Goal: Task Accomplishment & Management: Manage account settings

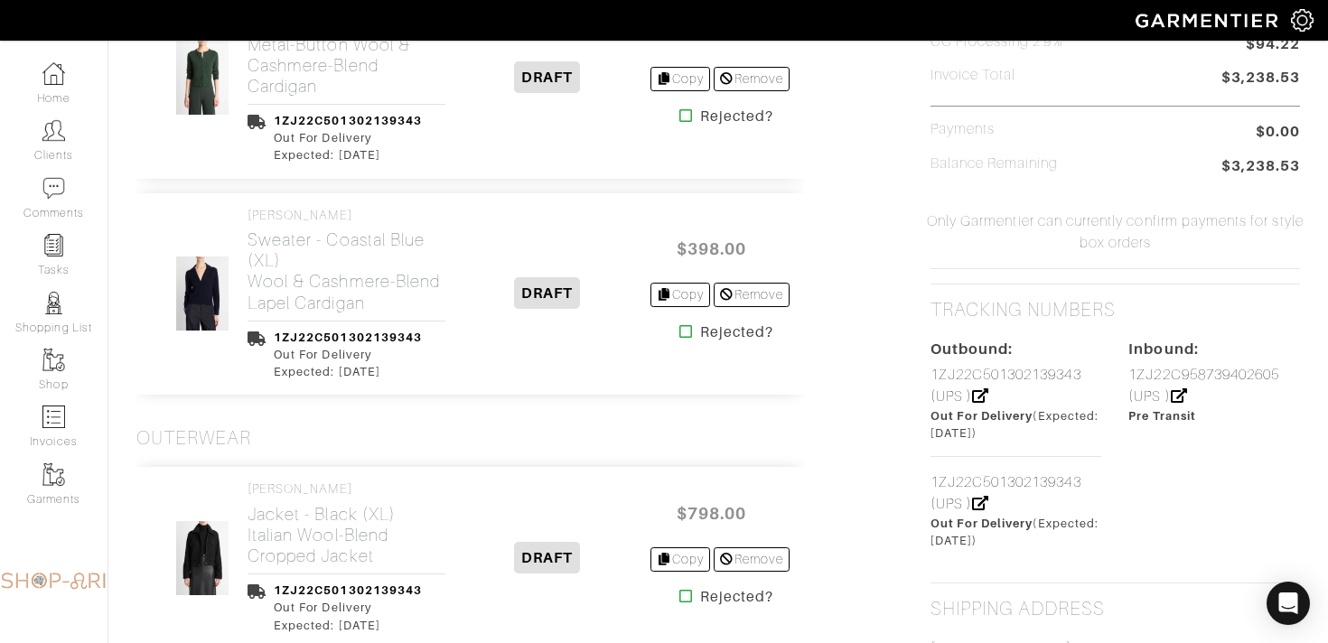
scroll to position [945, 0]
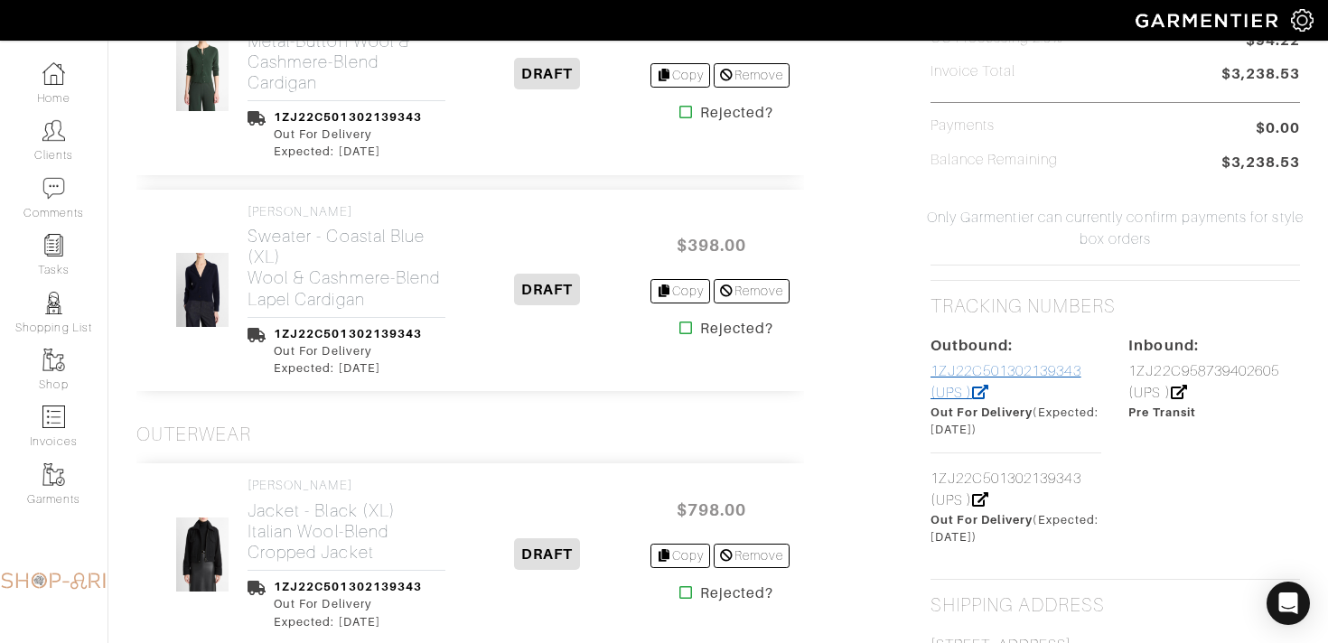
click at [951, 377] on link "1ZJ22C501302139343 (UPS )" at bounding box center [1005, 382] width 151 height 38
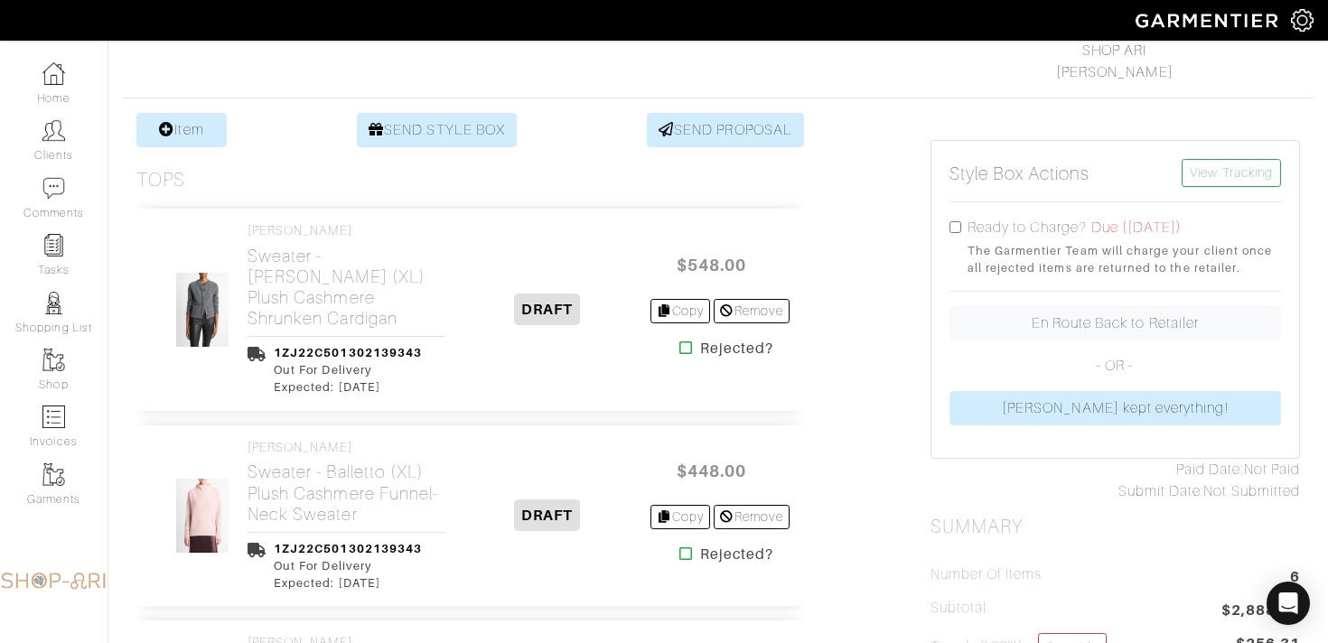
scroll to position [238, 0]
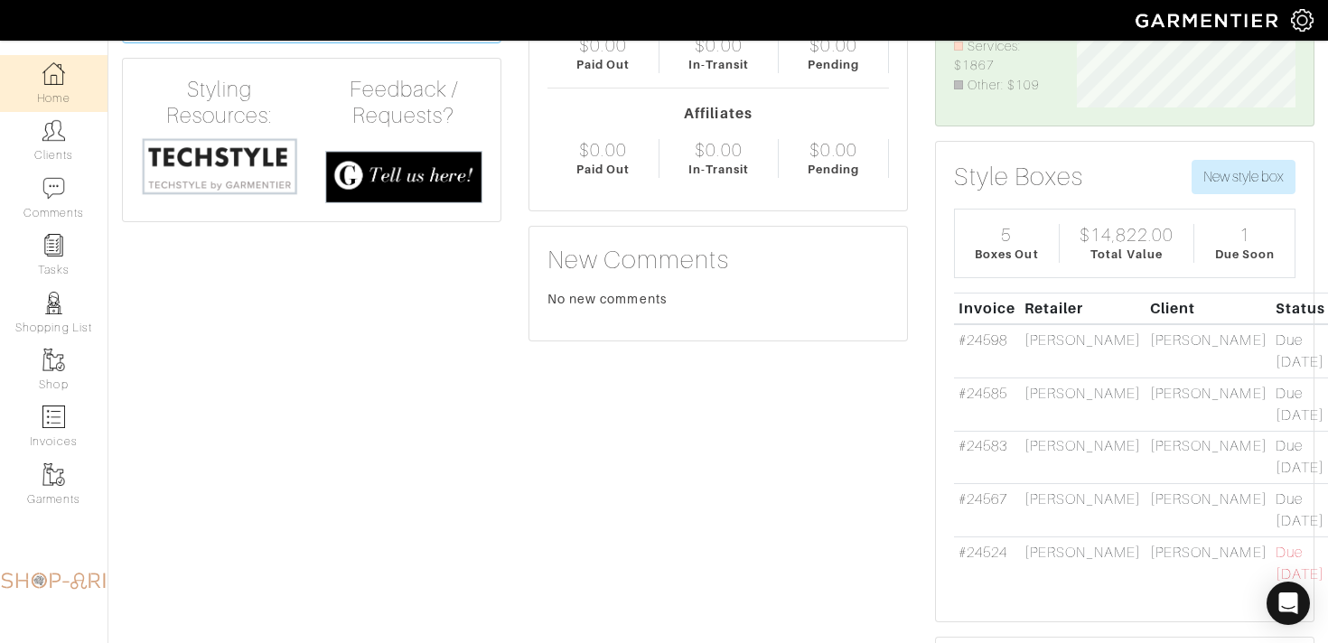
scroll to position [192, 0]
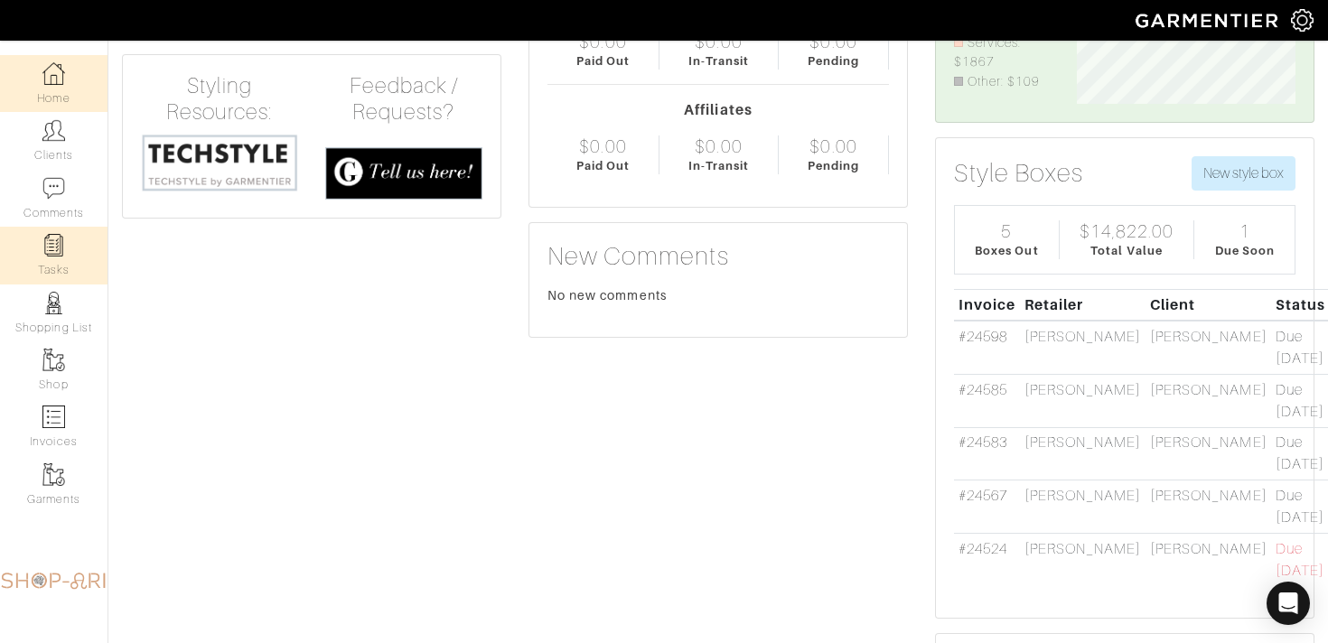
click at [38, 258] on link "Tasks" at bounding box center [53, 255] width 107 height 57
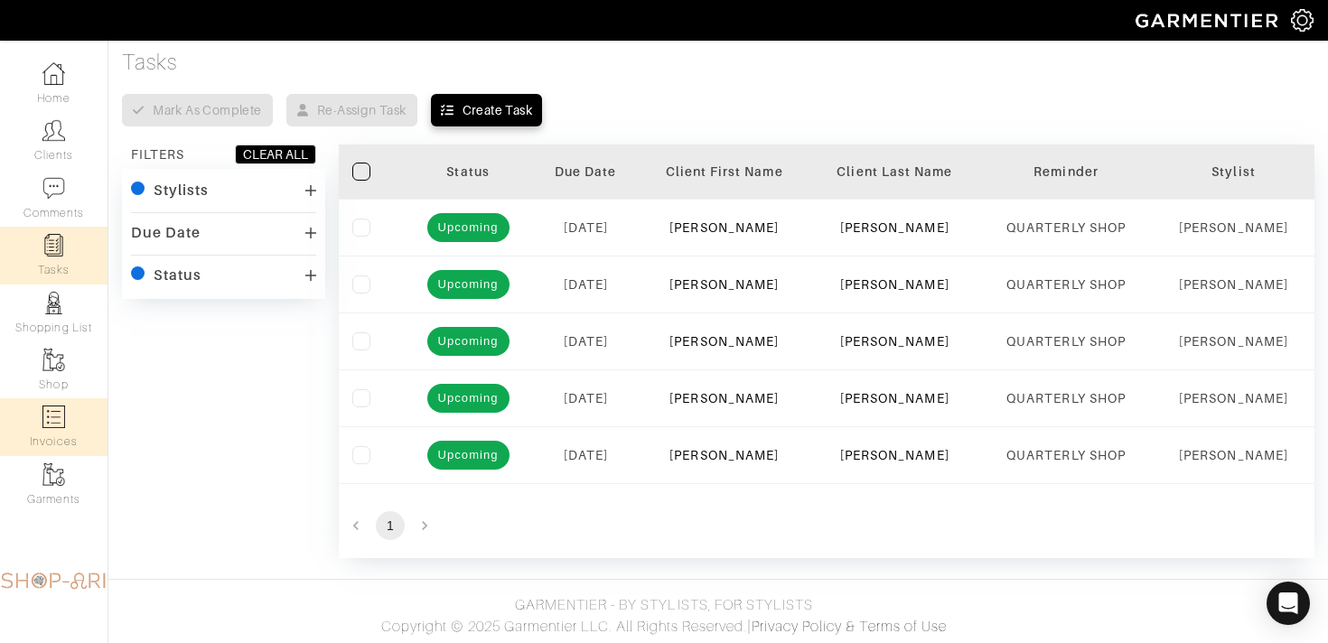
click at [64, 423] on img at bounding box center [53, 417] width 23 height 23
select select
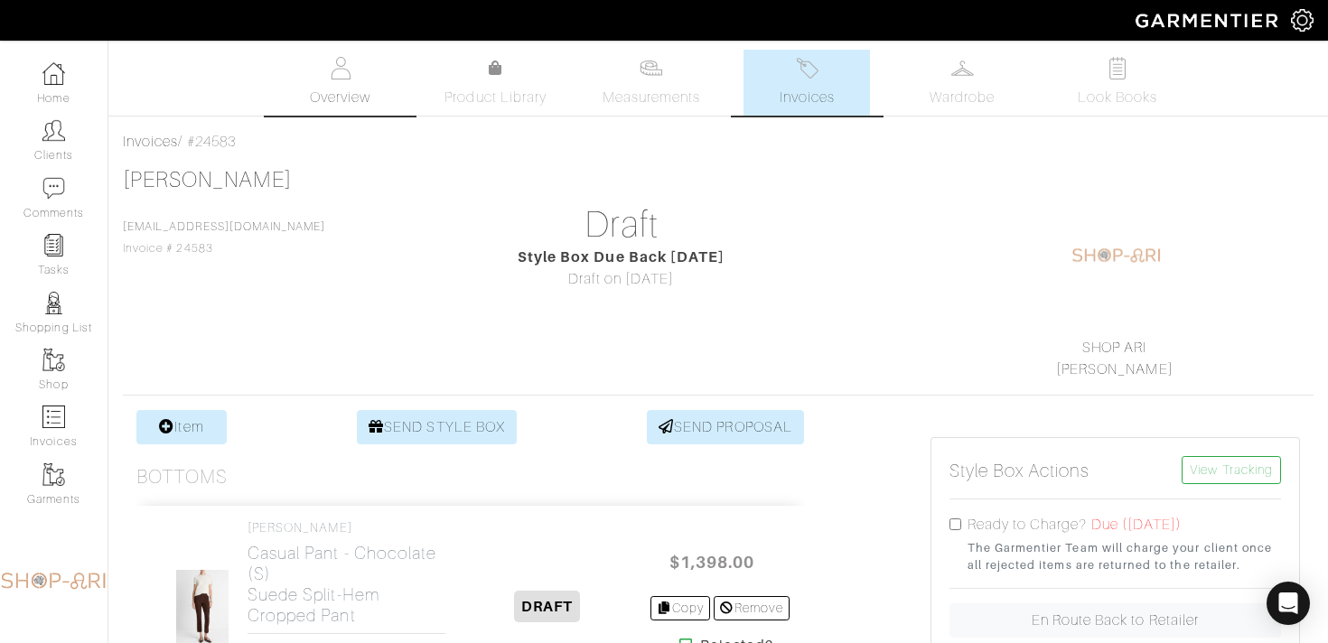
click at [341, 89] on span "Overview" at bounding box center [340, 98] width 61 height 22
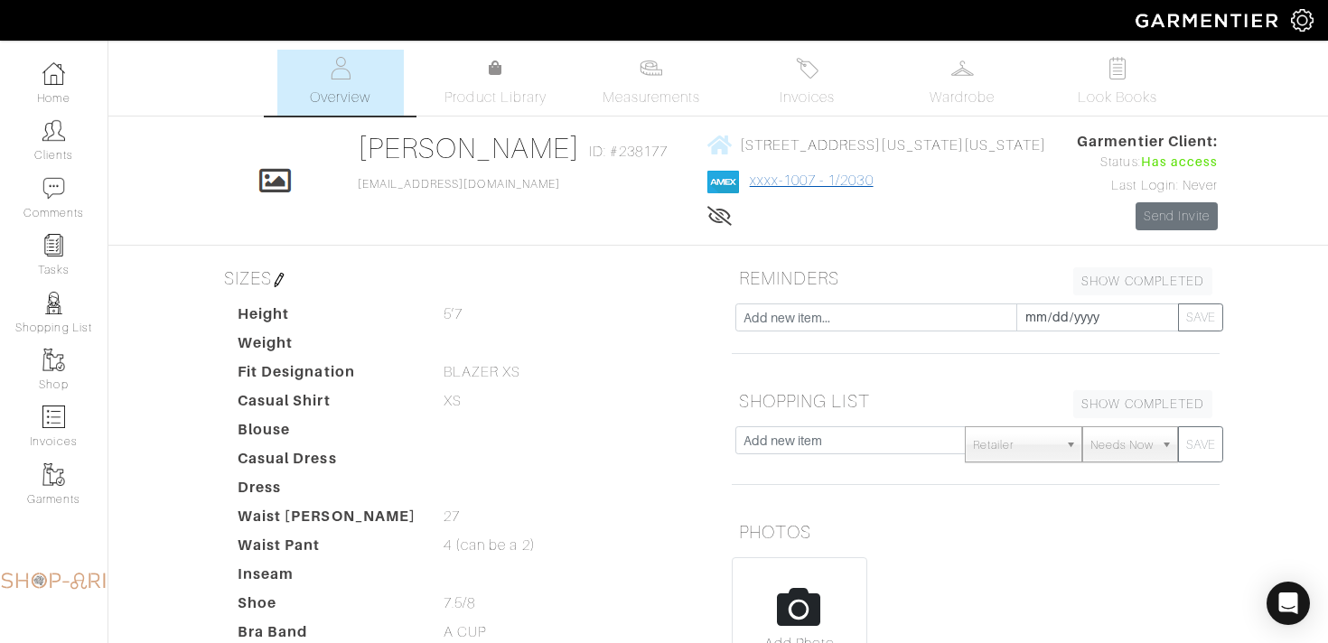
click at [750, 188] on link "xxxx-1007 - 1/2030" at bounding box center [812, 180] width 124 height 16
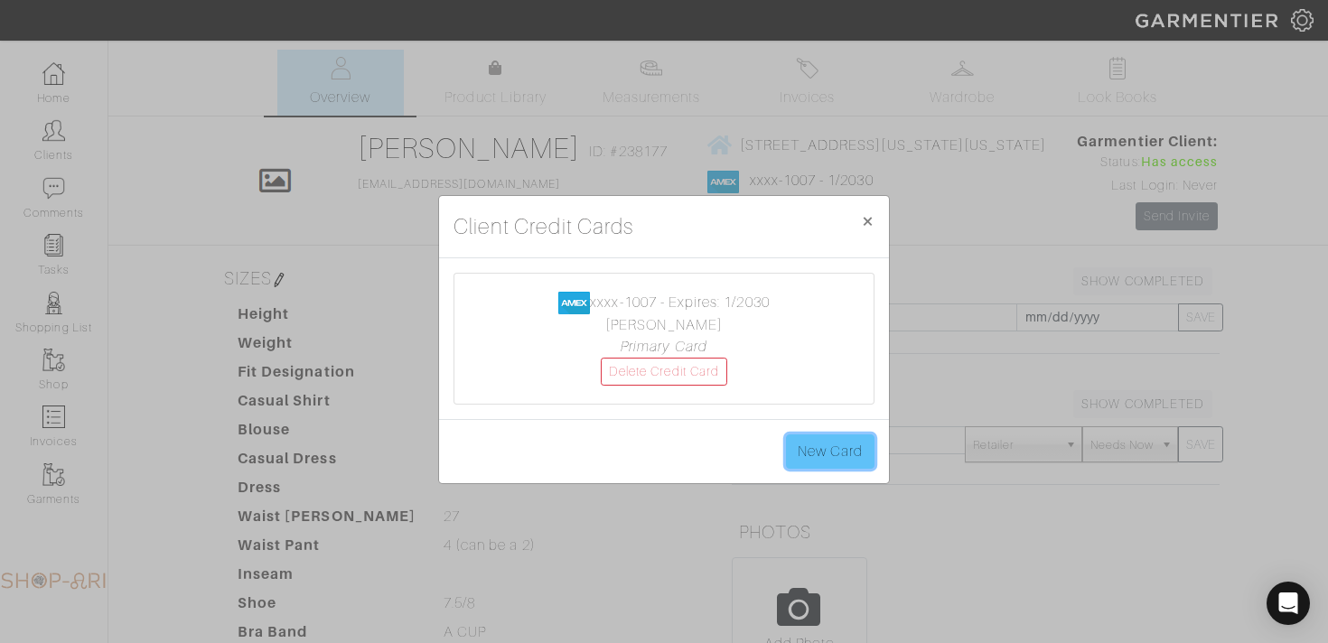
click at [809, 437] on link "New Card" at bounding box center [830, 451] width 89 height 34
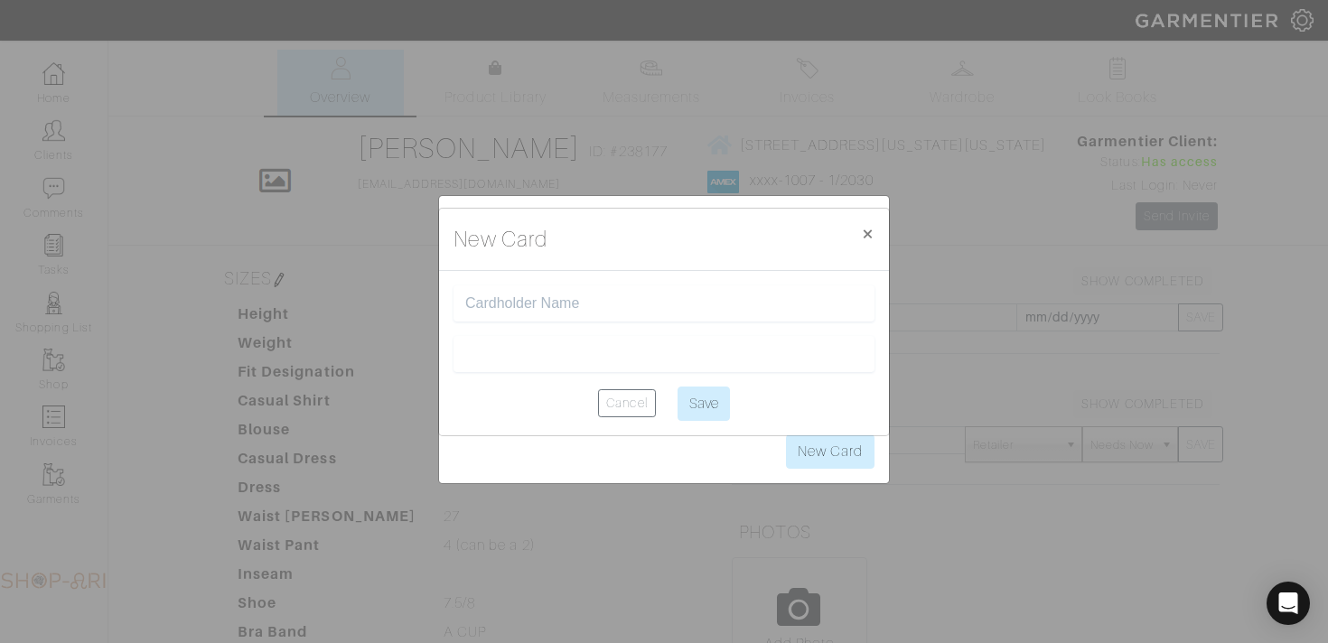
click at [573, 302] on input "text" at bounding box center [663, 303] width 397 height 17
type input "371696208203006"
drag, startPoint x: 617, startPoint y: 308, endPoint x: 404, endPoint y: 296, distance: 213.5
click at [404, 296] on div "New Card × Close 371696208203006 Cancel Save" at bounding box center [664, 321] width 1328 height 643
click at [530, 306] on input "text" at bounding box center [663, 303] width 397 height 17
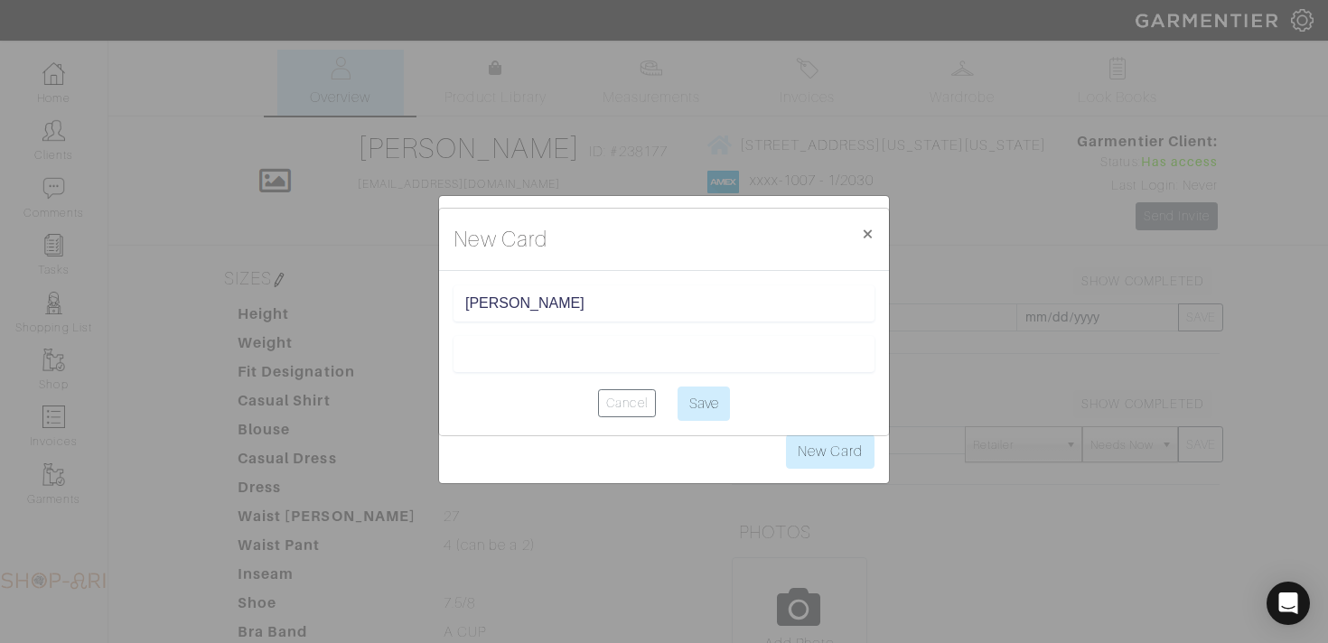
type input "[PERSON_NAME]"
click at [528, 342] on div at bounding box center [663, 354] width 421 height 36
click at [700, 400] on input "Save" at bounding box center [703, 404] width 52 height 34
type input "Saving..."
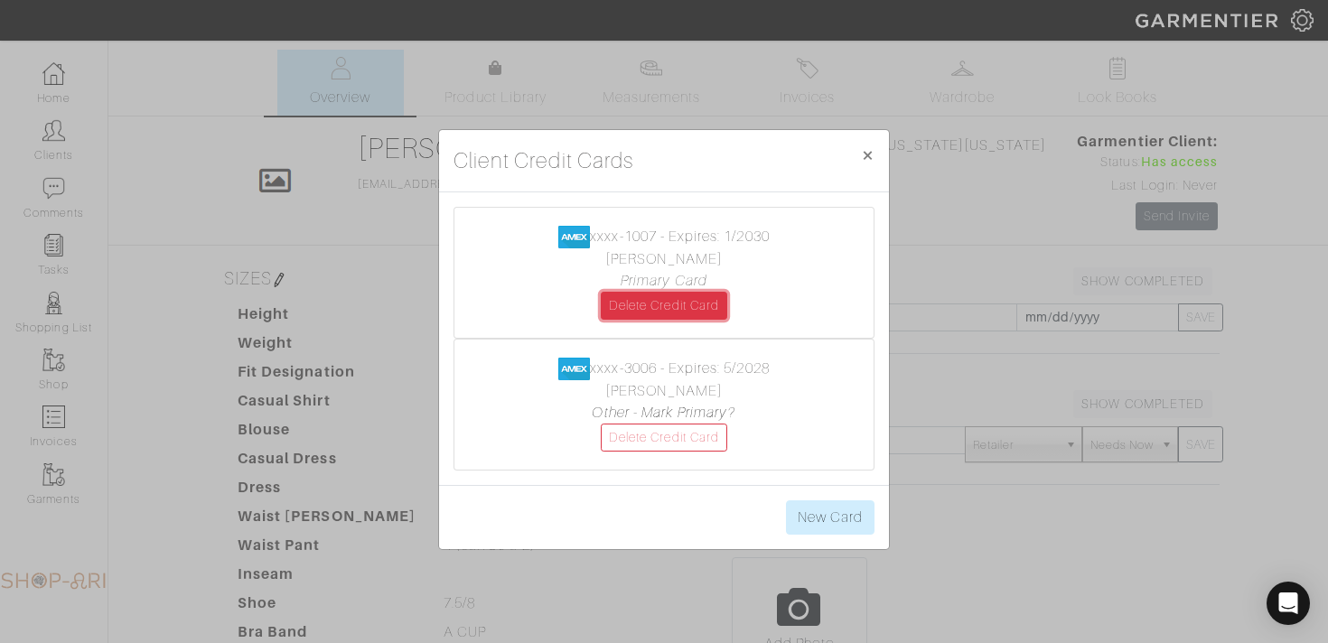
click at [677, 311] on link "Delete Credit Card" at bounding box center [664, 306] width 126 height 28
click at [707, 412] on link "Other - Mark Primary?" at bounding box center [664, 413] width 144 height 16
click at [685, 303] on link "Delete Credit Card" at bounding box center [664, 306] width 126 height 28
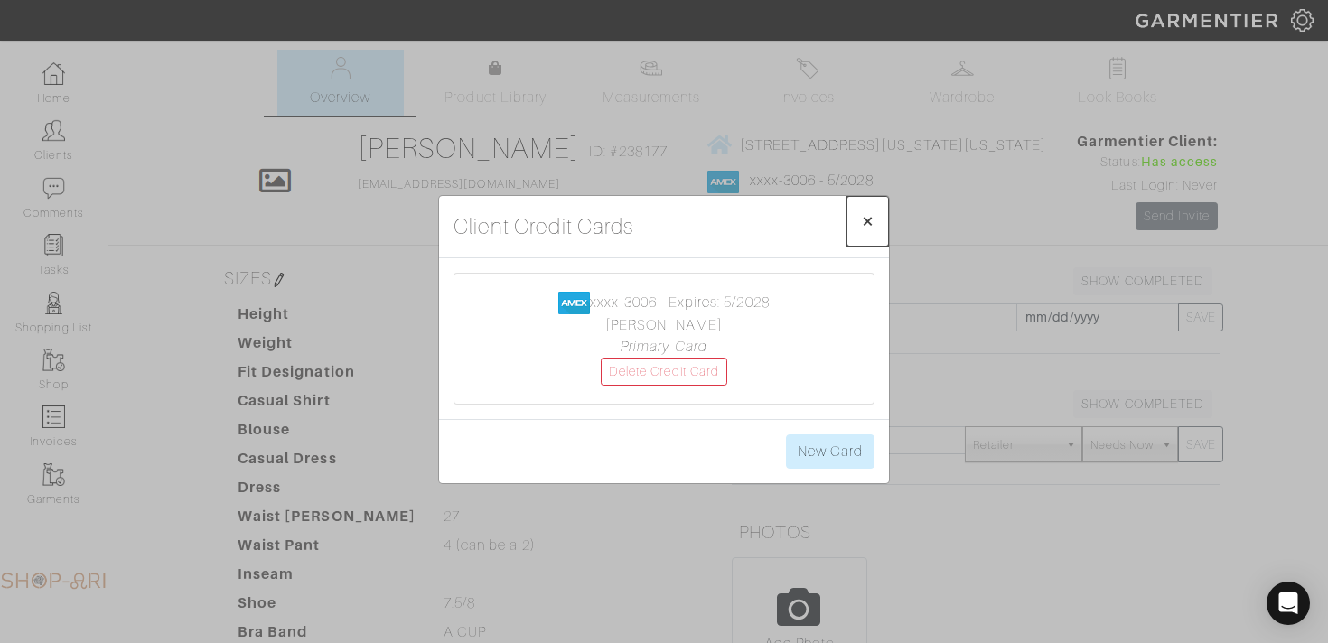
click at [857, 228] on button "× Close" at bounding box center [867, 221] width 42 height 51
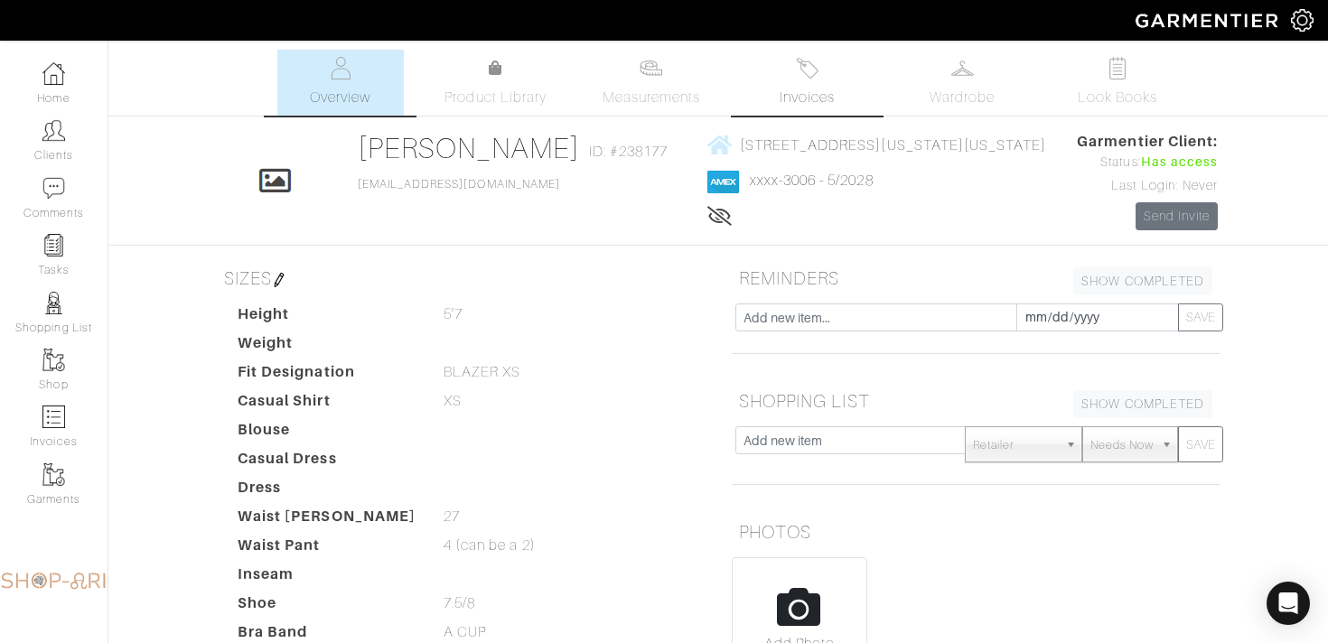
click at [815, 96] on span "Invoices" at bounding box center [806, 98] width 55 height 22
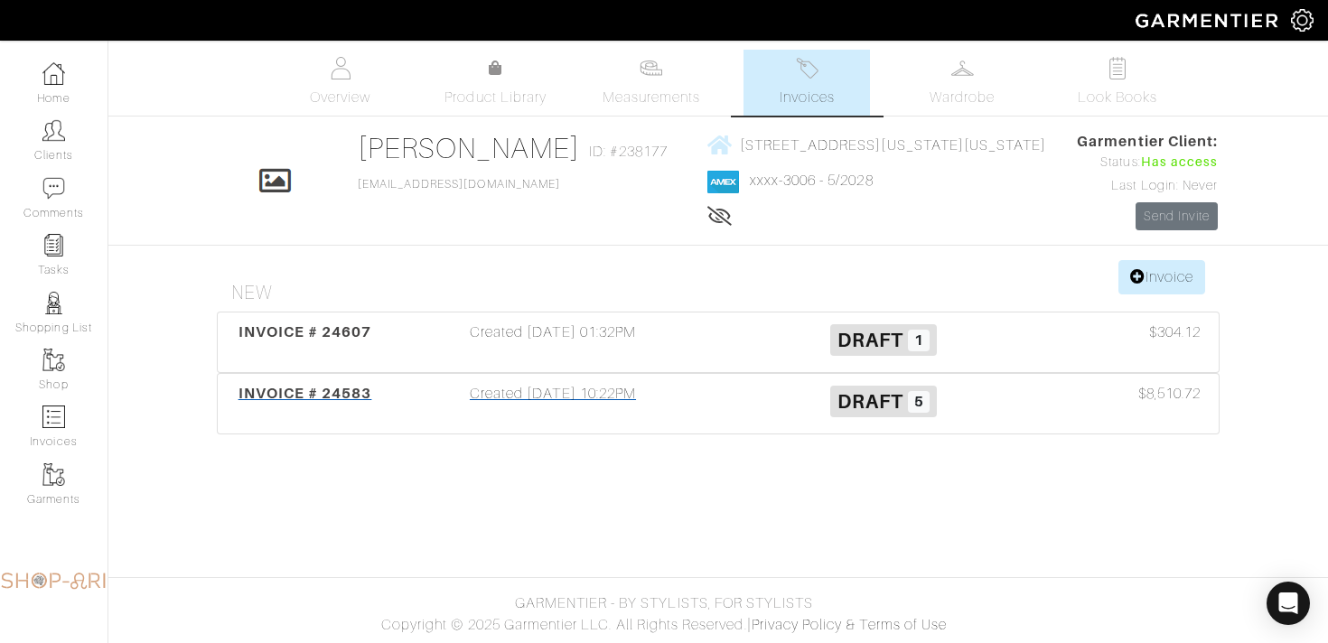
click at [736, 399] on h3 "Draft 5" at bounding box center [883, 400] width 303 height 34
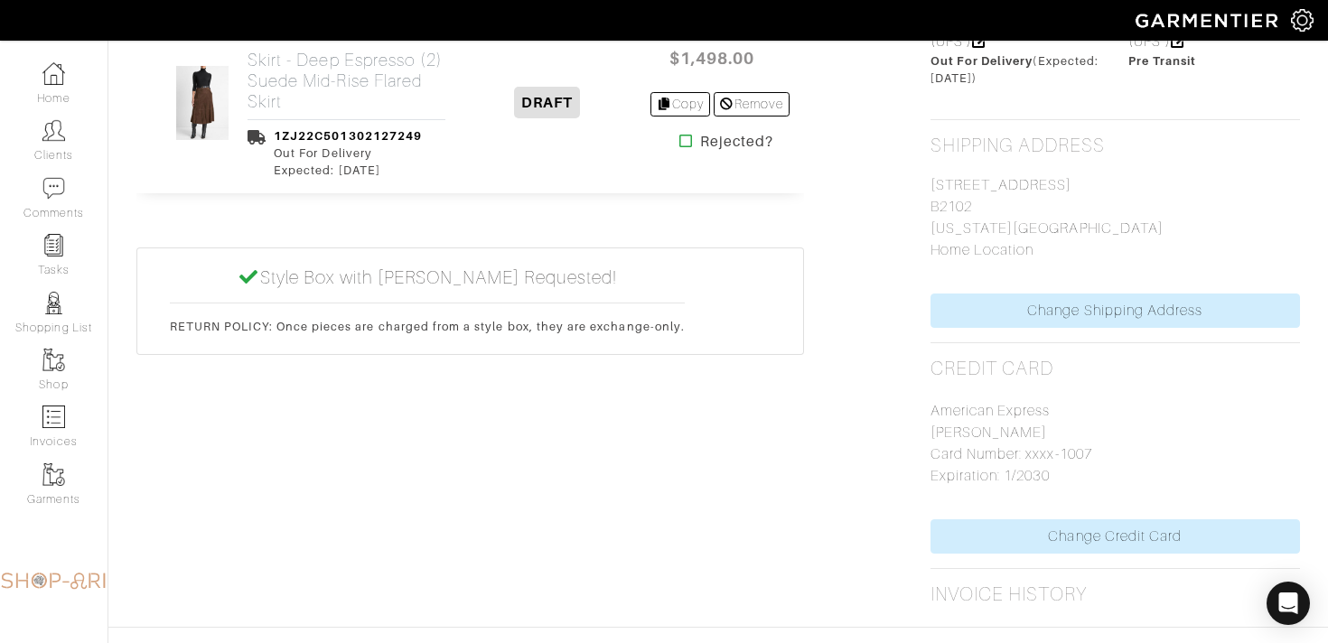
scroll to position [1302, 0]
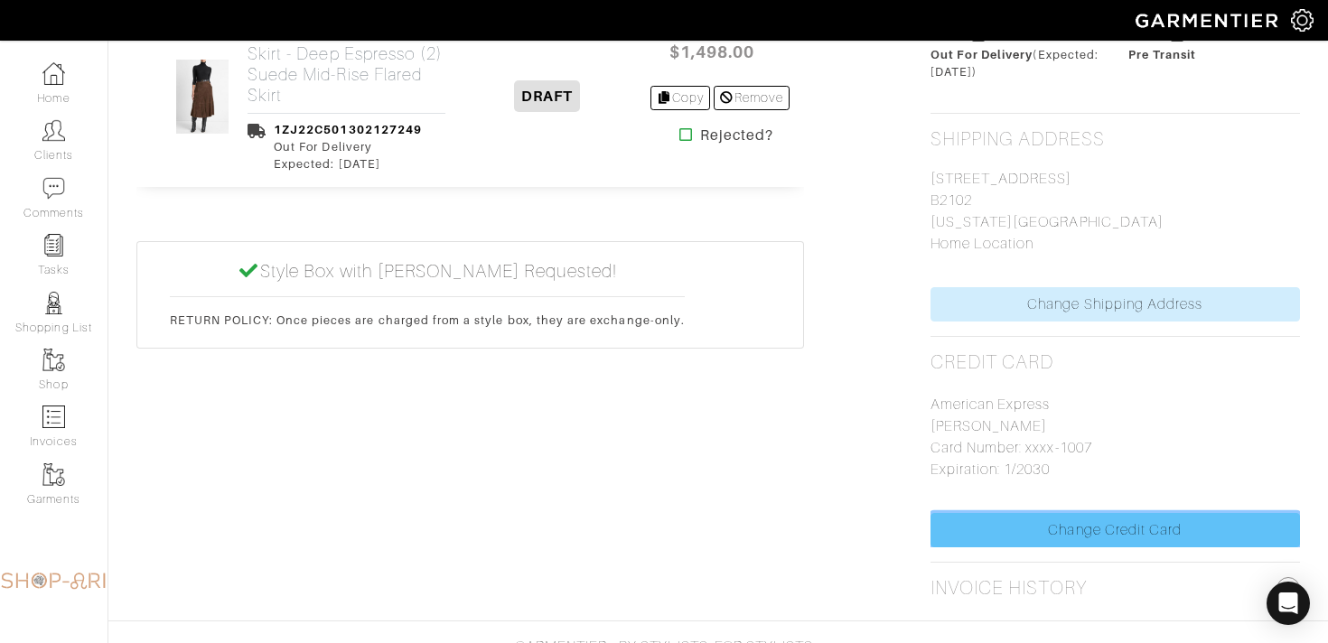
click at [1102, 514] on link "Change Credit Card" at bounding box center [1114, 530] width 369 height 34
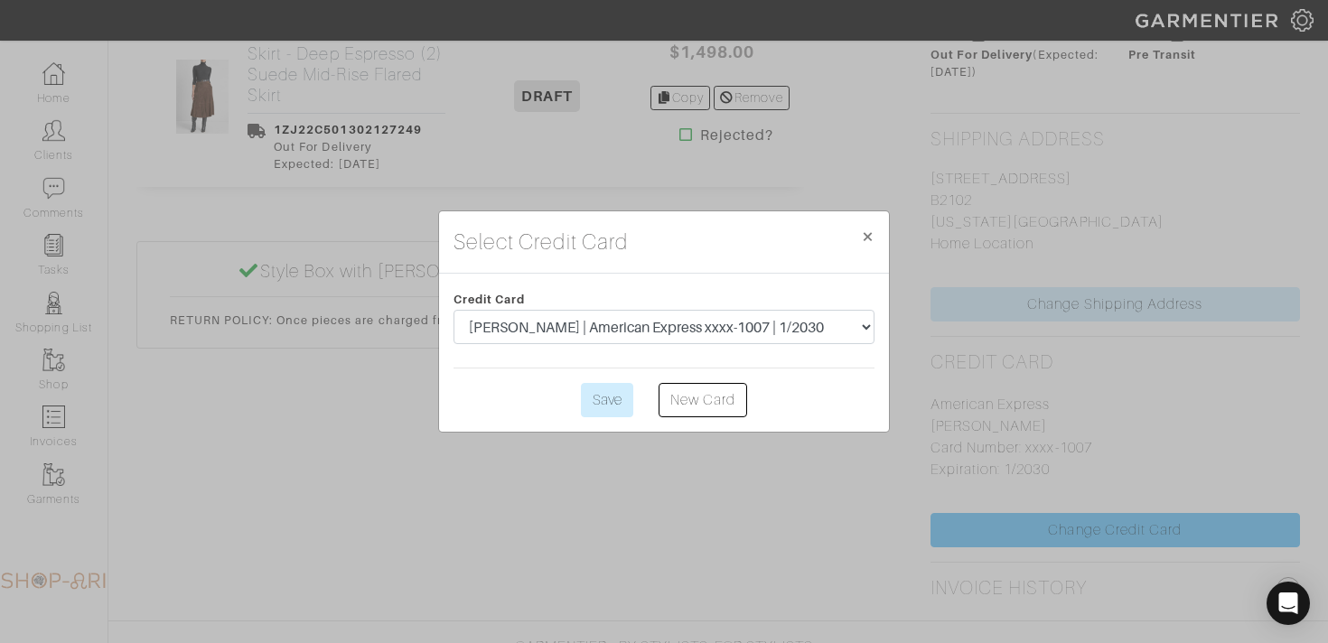
click at [1102, 514] on div "Select Credit Card × Close Credit Card leslie cohen | American Express xxxx-300…" at bounding box center [664, 321] width 1328 height 643
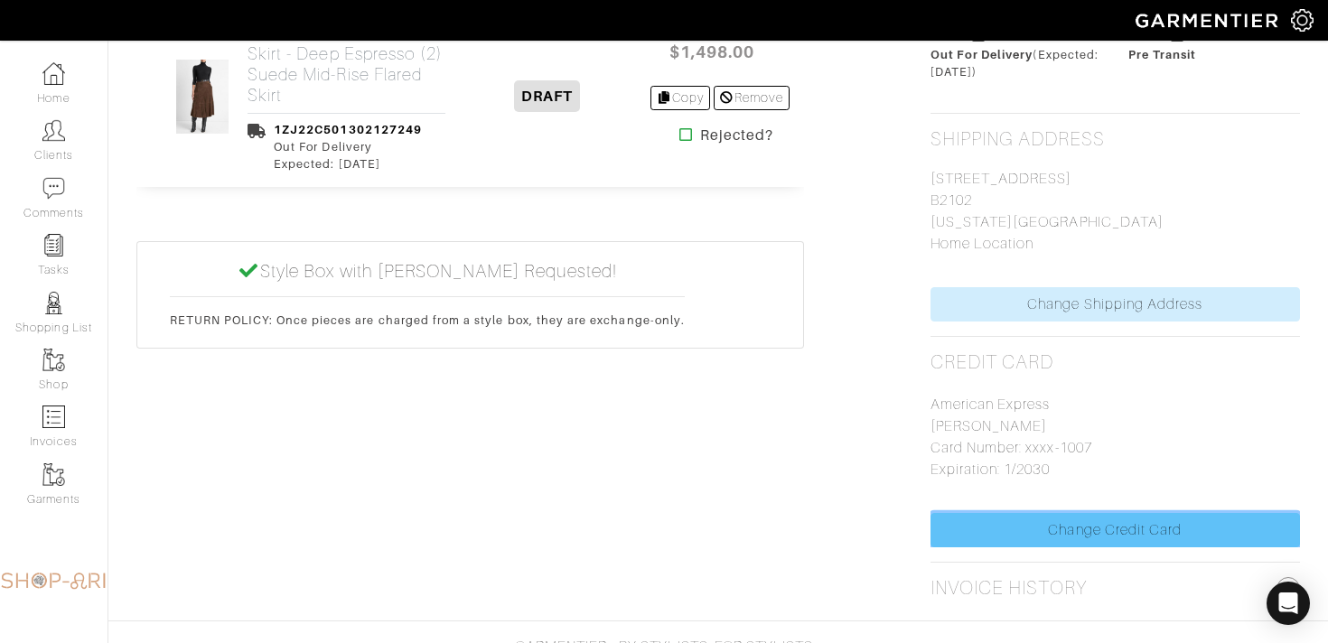
click at [1049, 514] on link "Change Credit Card" at bounding box center [1114, 530] width 369 height 34
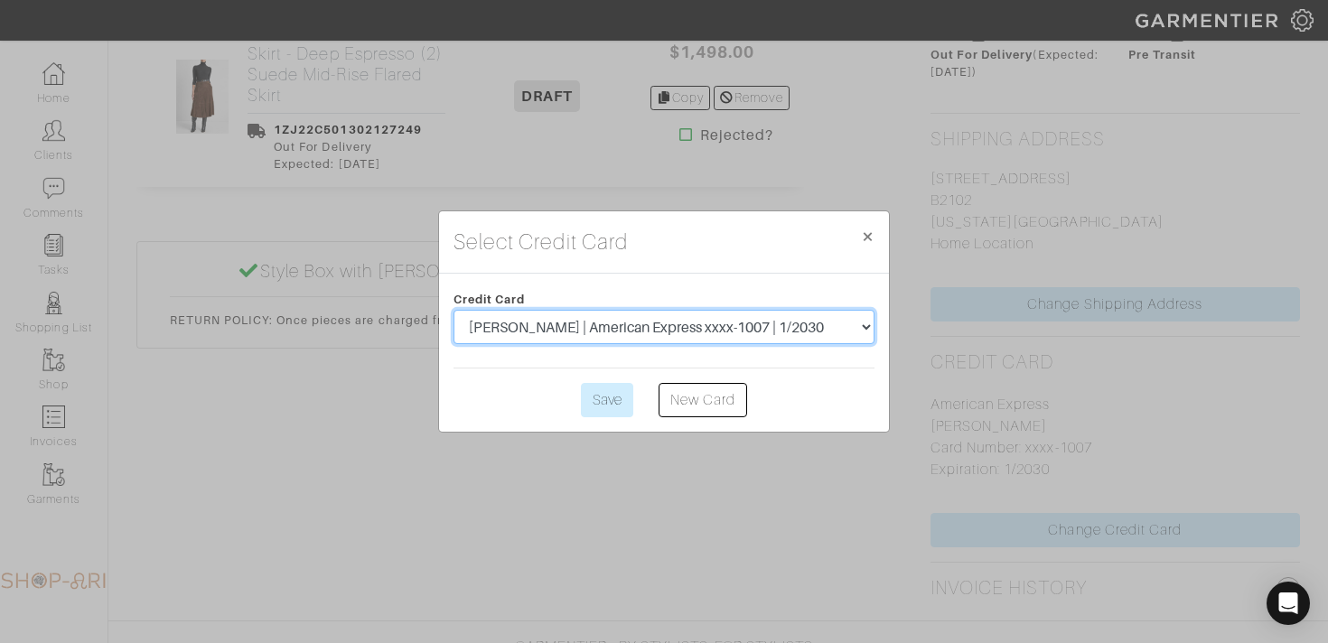
click at [738, 331] on select "leslie cohen | American Express xxxx-3006 | 5/2028 Arielle Rosmarin | American …" at bounding box center [663, 327] width 421 height 34
select select "5532"
click at [453, 310] on select "leslie cohen | American Express xxxx-3006 | 5/2028 Arielle Rosmarin | American …" at bounding box center [663, 327] width 421 height 34
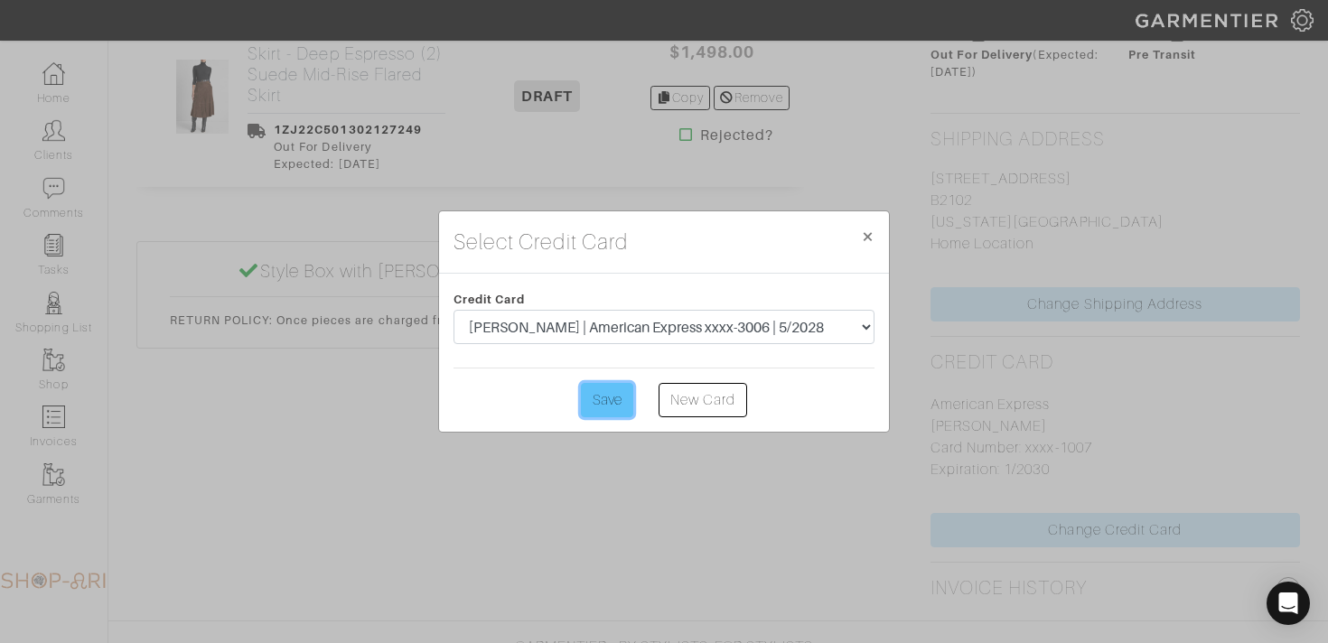
click at [612, 391] on input "Save" at bounding box center [607, 400] width 52 height 34
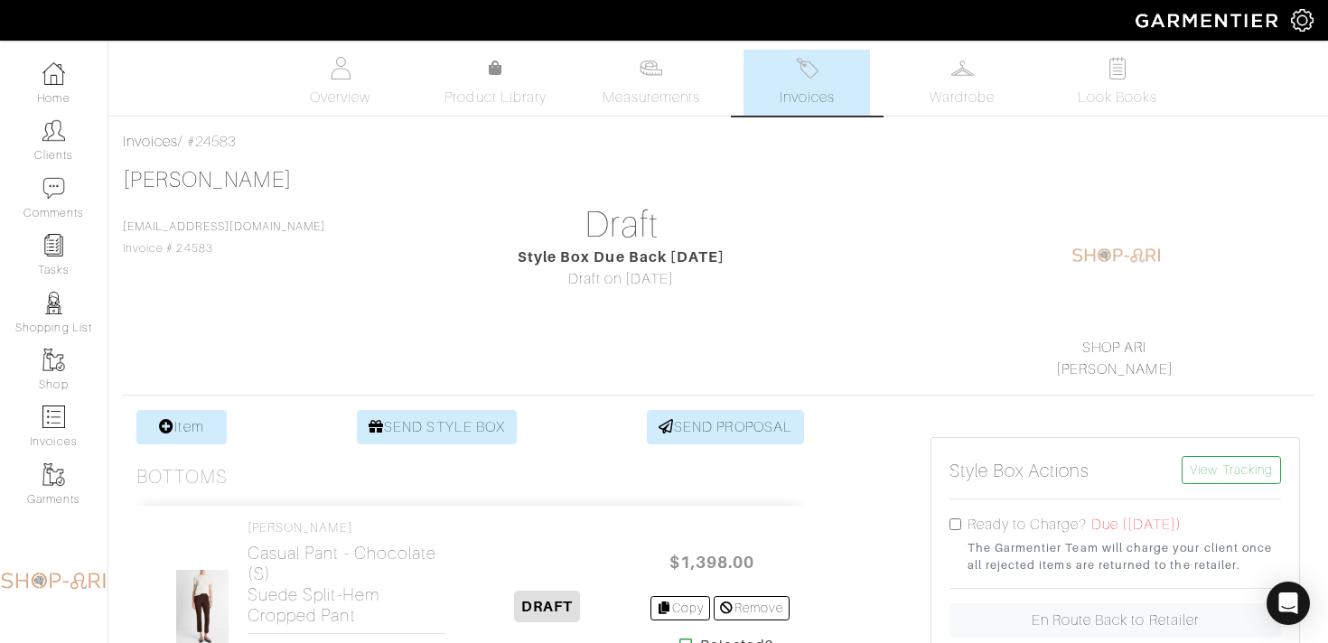
click at [782, 79] on link "Invoices" at bounding box center [806, 83] width 126 height 66
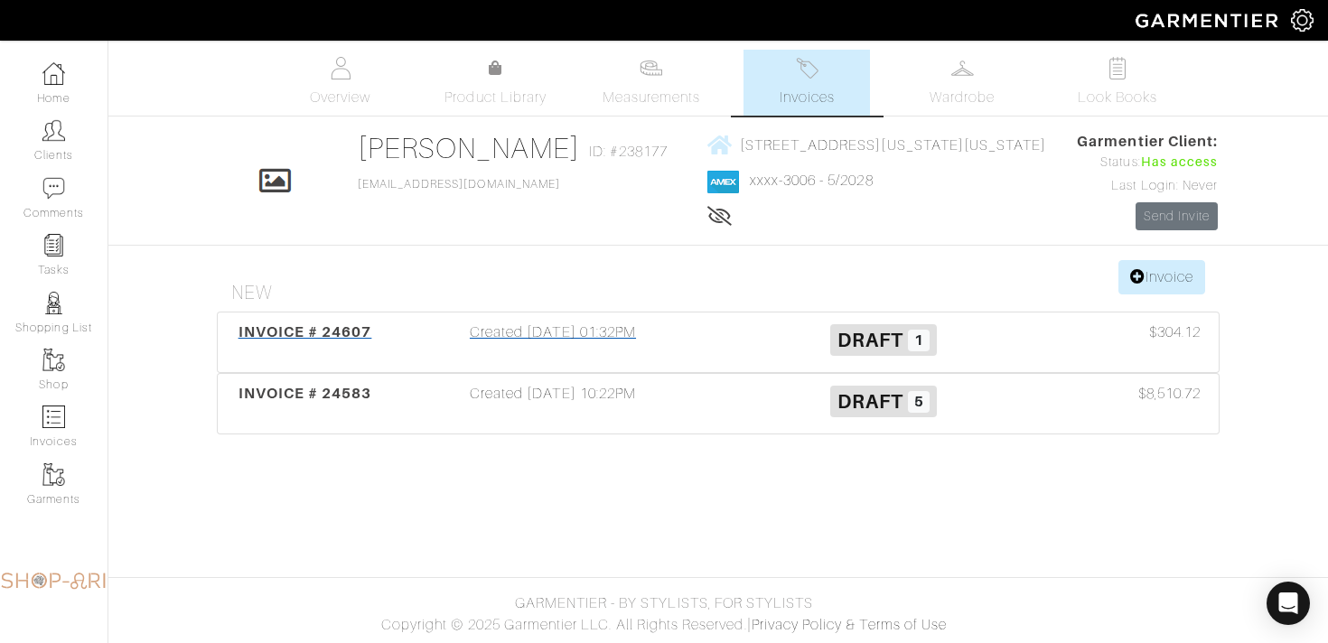
click at [774, 338] on h3 "Draft 1" at bounding box center [883, 339] width 303 height 34
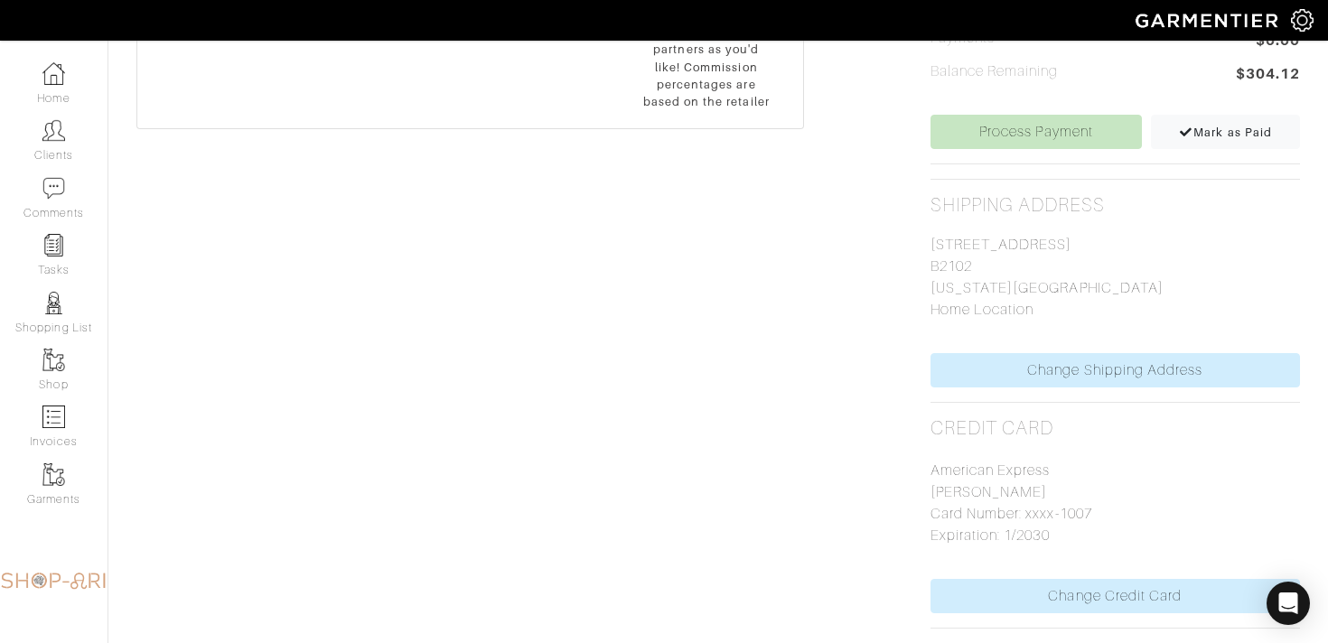
scroll to position [857, 0]
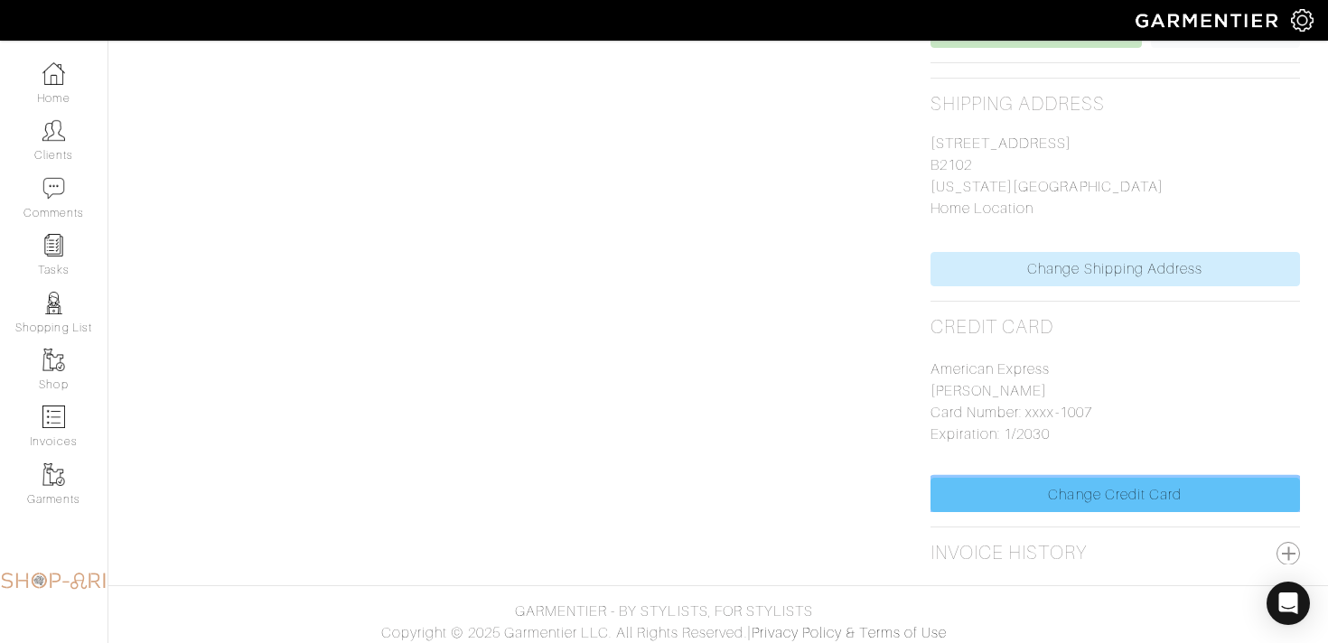
click at [1040, 498] on link "Change Credit Card" at bounding box center [1114, 495] width 369 height 34
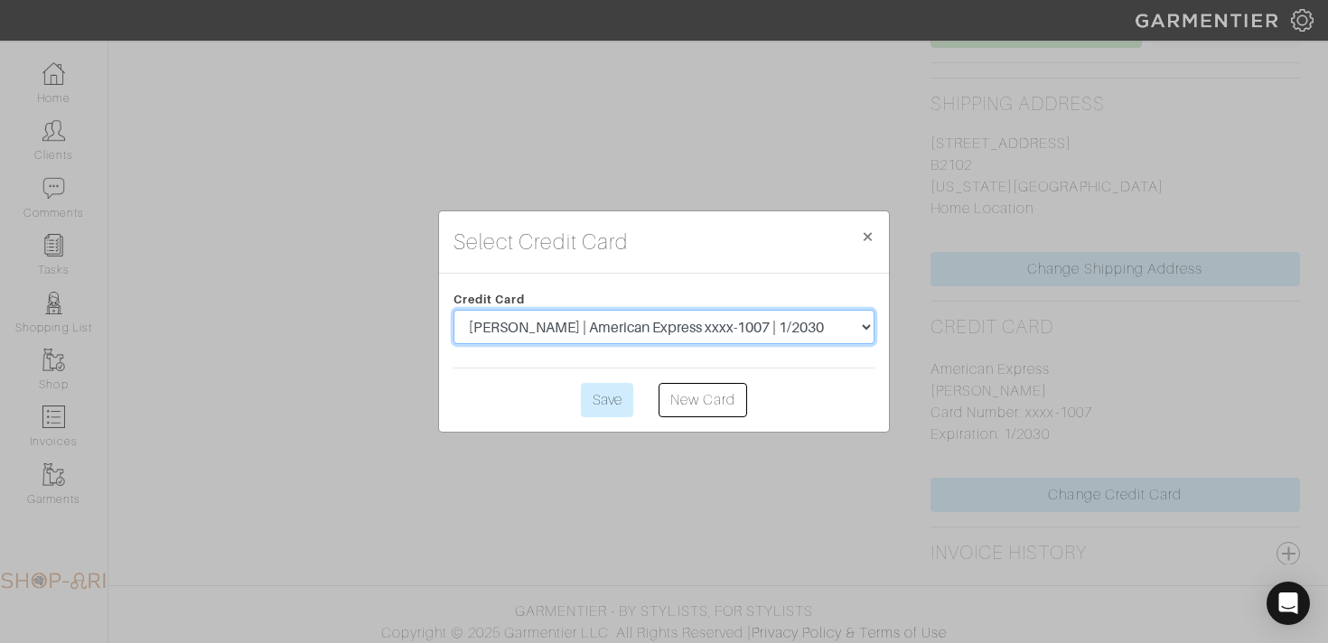
click at [806, 322] on select "leslie cohen | American Express xxxx-3006 | 5/2028 Arielle Rosmarin | American …" at bounding box center [663, 327] width 421 height 34
select select "5532"
click at [453, 310] on select "leslie cohen | American Express xxxx-3006 | 5/2028 Arielle Rosmarin | American …" at bounding box center [663, 327] width 421 height 34
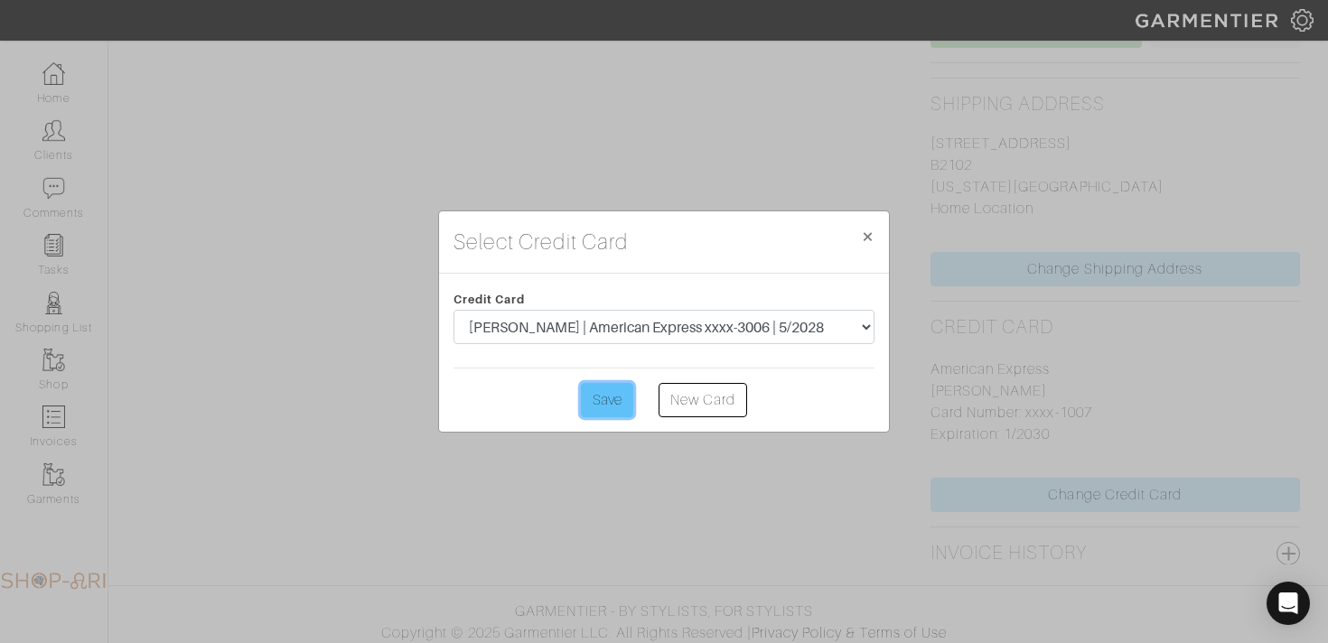
click at [617, 398] on input "Save" at bounding box center [607, 400] width 52 height 34
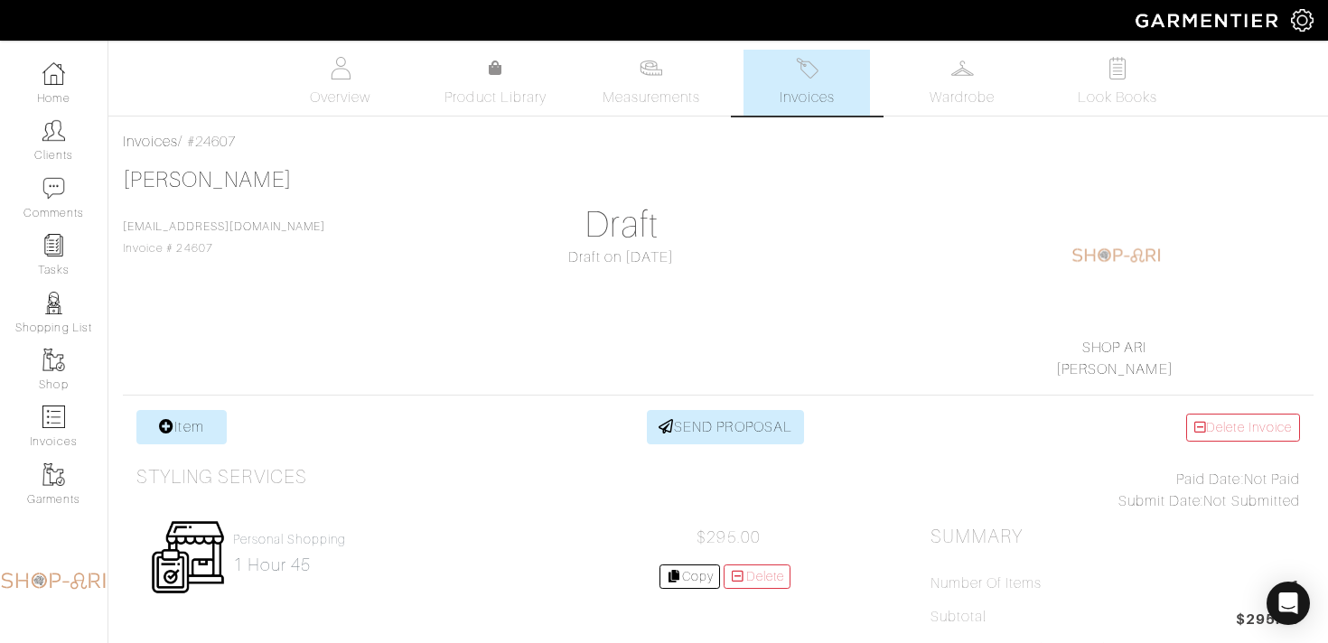
click at [816, 98] on span "Invoices" at bounding box center [806, 98] width 55 height 22
